Goal: Check status

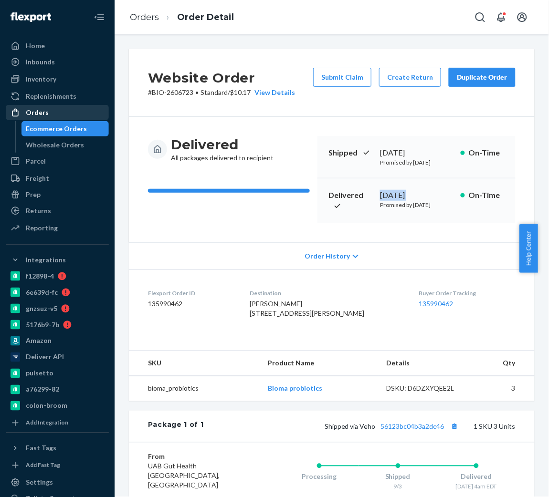
click at [42, 108] on div "Orders" at bounding box center [37, 113] width 23 height 10
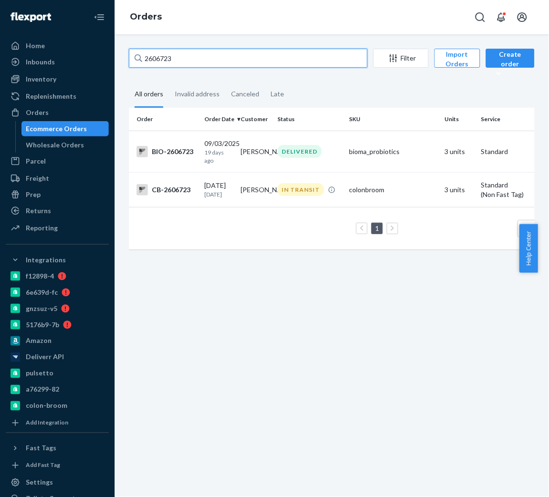
click at [198, 61] on input "2606723" at bounding box center [248, 58] width 239 height 19
paste input "567405"
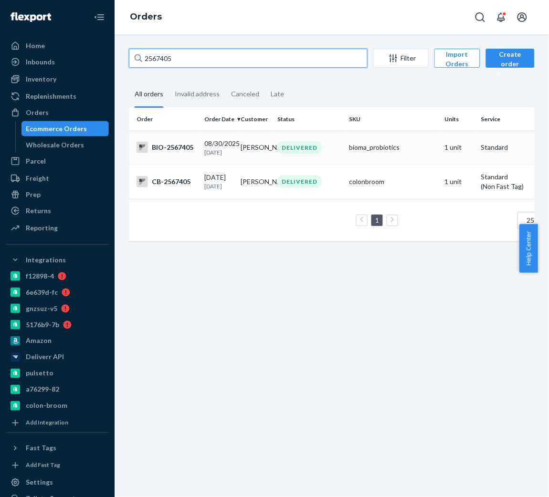
type input "2567405"
click at [197, 155] on td "BIO-2567405" at bounding box center [165, 147] width 72 height 33
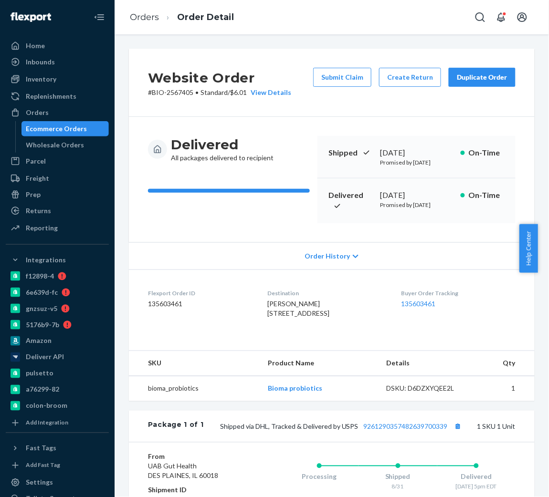
scroll to position [69, 0]
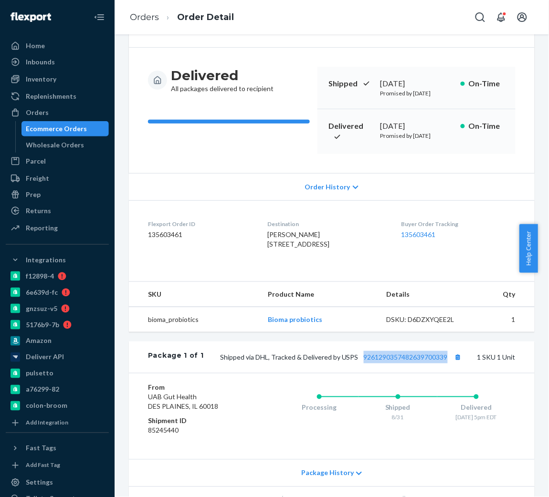
drag, startPoint x: 351, startPoint y: 396, endPoint x: 437, endPoint y: 402, distance: 86.6
click at [437, 373] on div "Package 1 of 1 Shipped via DHL, Tracked & Delivered by USPS 9261290357482639700…" at bounding box center [332, 358] width 406 height 32
copy link "9261290357482639700339"
click at [405, 132] on div "[DATE]" at bounding box center [416, 126] width 73 height 11
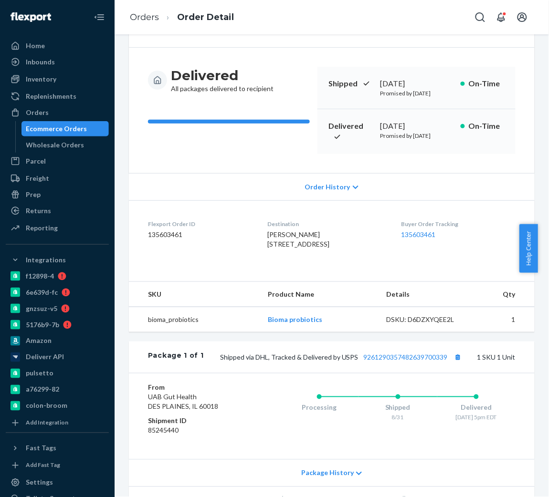
click at [405, 132] on div "[DATE]" at bounding box center [416, 126] width 73 height 11
copy div "[DATE]"
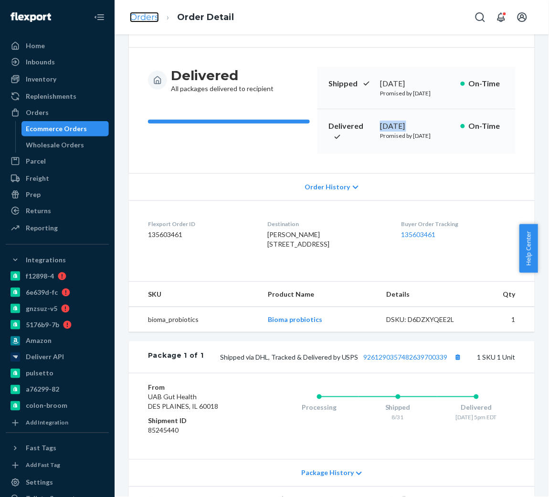
click at [141, 16] on link "Orders" at bounding box center [144, 17] width 29 height 11
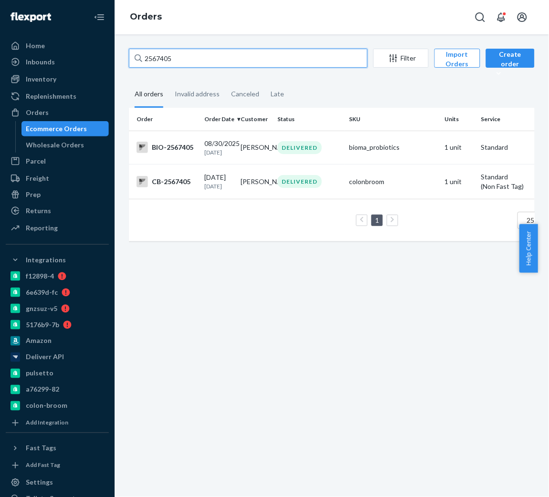
click at [173, 61] on input "2567405" at bounding box center [248, 58] width 239 height 19
paste input "644911"
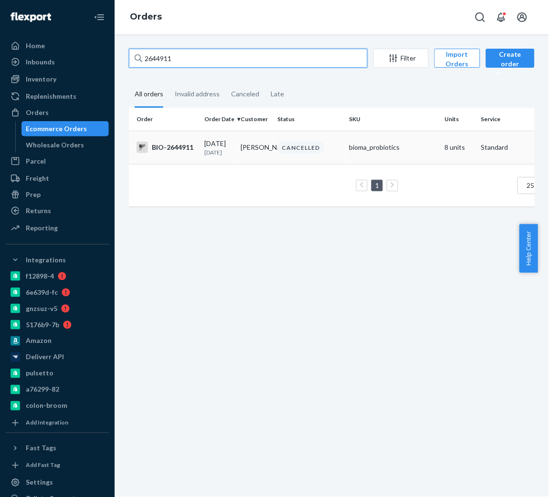
type input "2644911"
click at [161, 143] on td "BIO-2644911" at bounding box center [165, 147] width 72 height 33
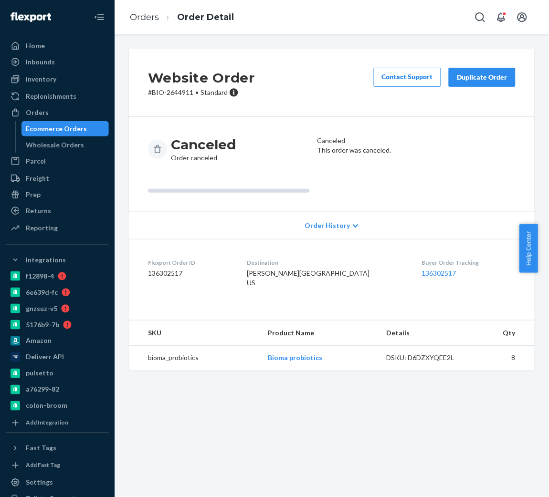
click at [322, 220] on div "Order History" at bounding box center [332, 225] width 406 height 27
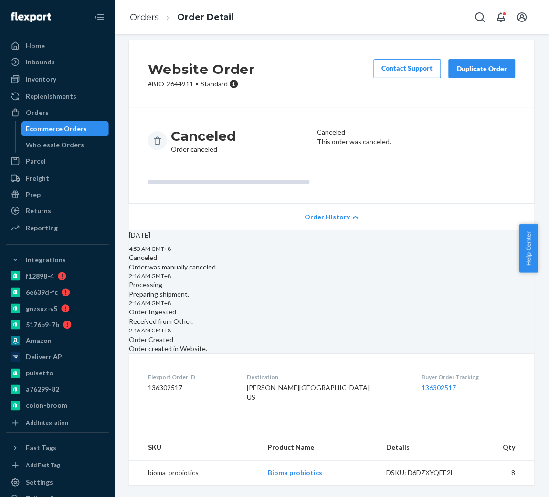
scroll to position [112, 0]
